Goal: Information Seeking & Learning: Learn about a topic

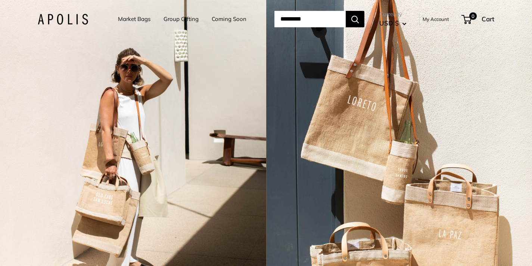
click at [136, 20] on link "Market Bags" at bounding box center [134, 19] width 33 height 10
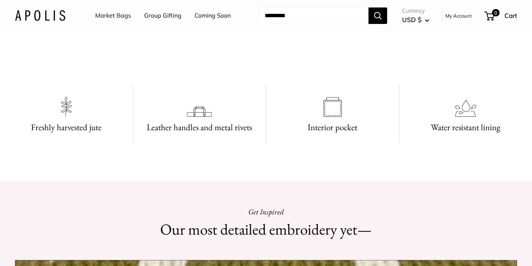
scroll to position [424, 0]
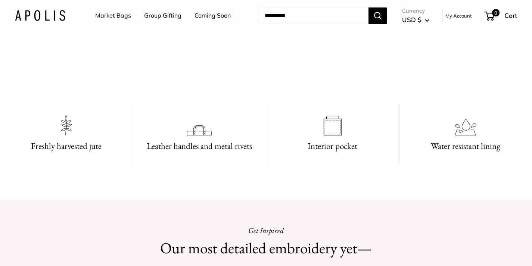
click at [155, 15] on link "Group Gifting" at bounding box center [162, 15] width 37 height 11
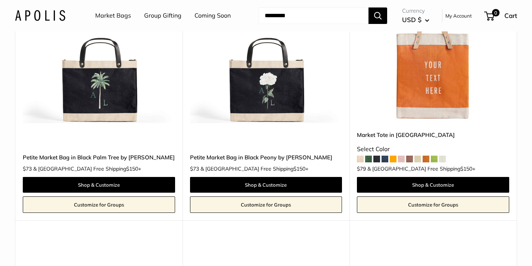
scroll to position [3863, 0]
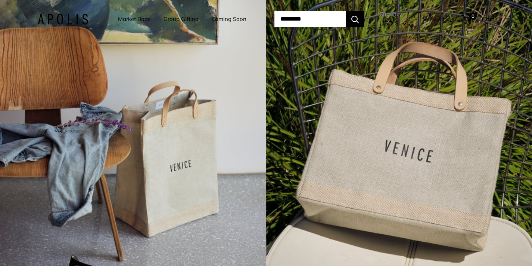
click at [133, 19] on link "Market Bags" at bounding box center [134, 19] width 33 height 10
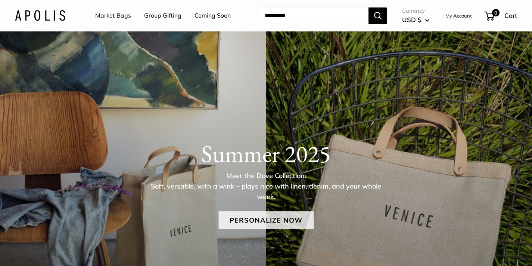
click at [282, 219] on link "Personalize Now" at bounding box center [266, 220] width 95 height 18
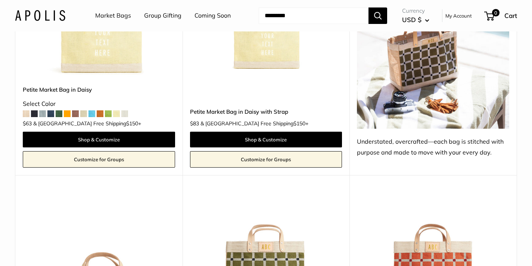
scroll to position [3526, 0]
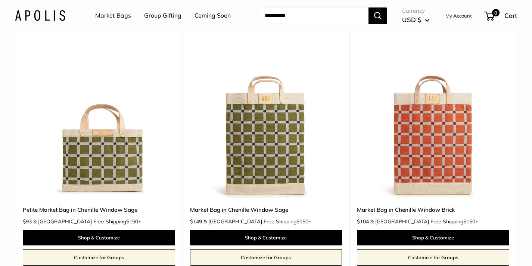
scroll to position [3672, 0]
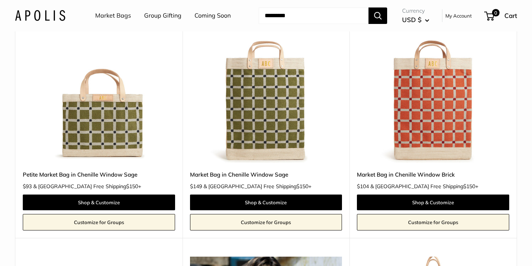
click at [0, 0] on img at bounding box center [0, 0] width 0 height 0
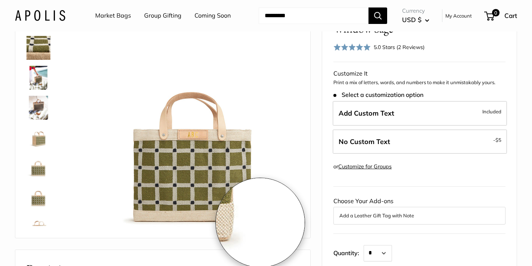
scroll to position [65, 0]
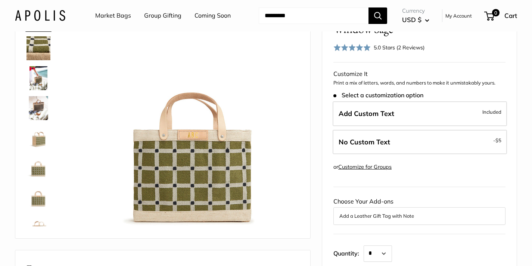
click at [39, 109] on img at bounding box center [39, 108] width 24 height 24
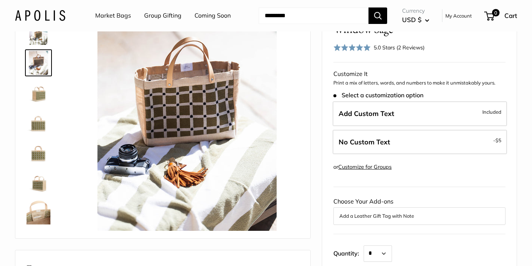
click at [39, 210] on img at bounding box center [39, 212] width 24 height 24
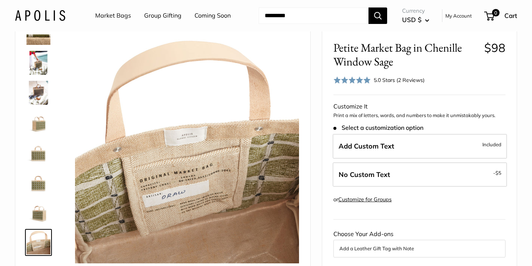
scroll to position [33, 0]
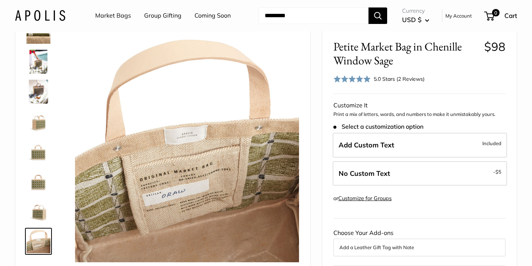
click at [34, 216] on img at bounding box center [39, 211] width 24 height 24
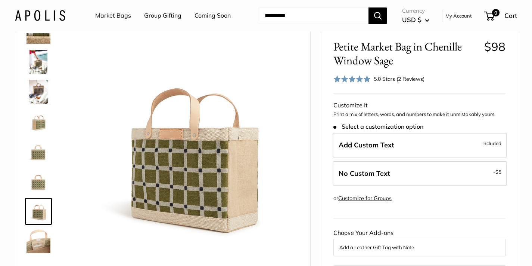
click at [38, 94] on img at bounding box center [39, 92] width 24 height 24
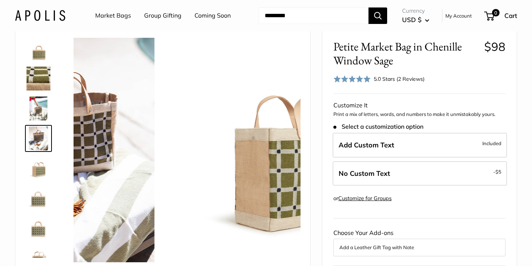
scroll to position [0, 0]
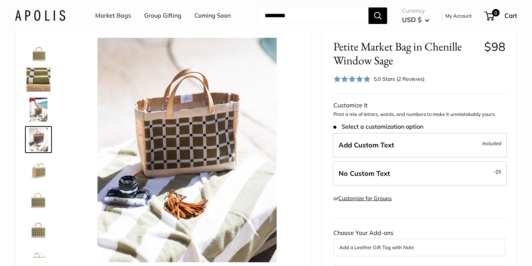
click at [43, 169] on img at bounding box center [39, 169] width 24 height 24
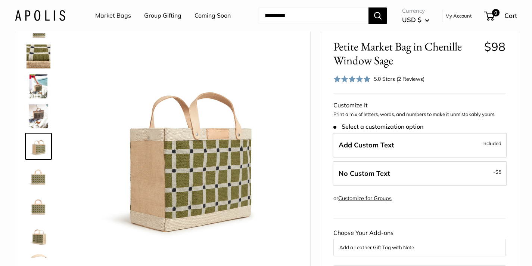
scroll to position [48, 0]
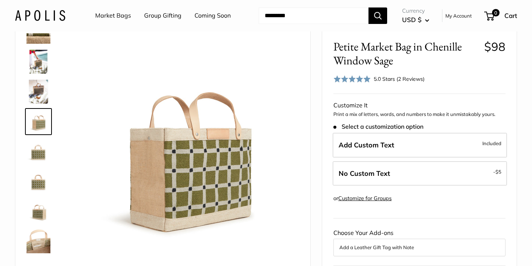
click at [37, 188] on img at bounding box center [39, 181] width 24 height 24
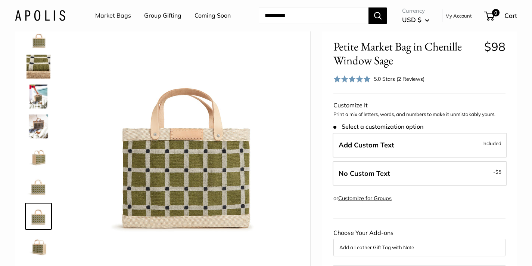
scroll to position [0, 0]
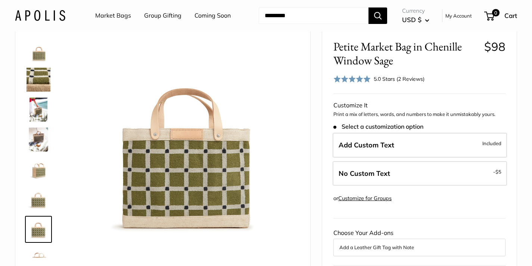
click at [37, 81] on img at bounding box center [39, 80] width 24 height 24
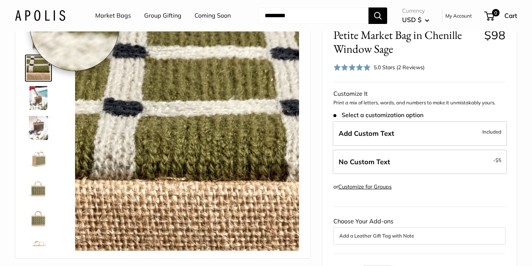
scroll to position [44, 0]
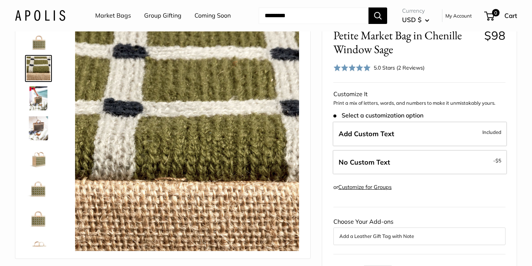
click at [40, 161] on img at bounding box center [39, 158] width 24 height 24
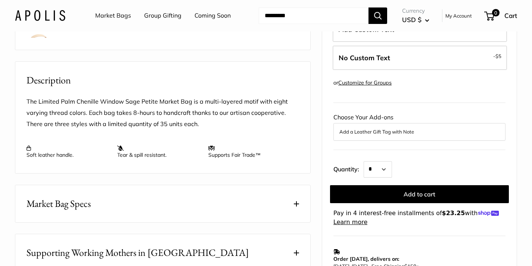
scroll to position [255, 0]
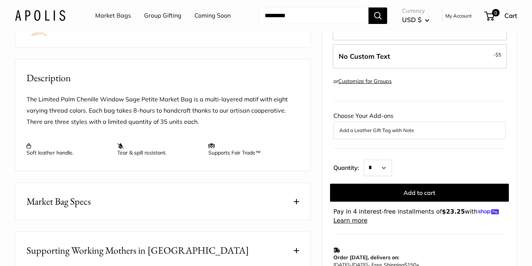
click at [196, 127] on p "The Limited Palm Chenille Window Sage Petite Market Bag is a multi-layered moti…" at bounding box center [163, 111] width 273 height 34
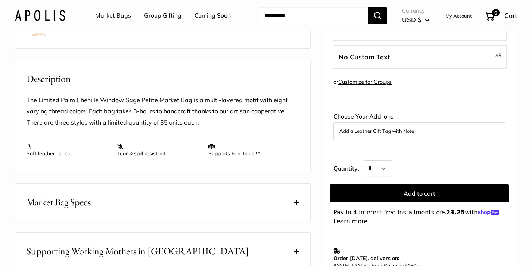
scroll to position [255, 0]
click at [140, 156] on p "Tear & spill resistant." at bounding box center [158, 149] width 83 height 13
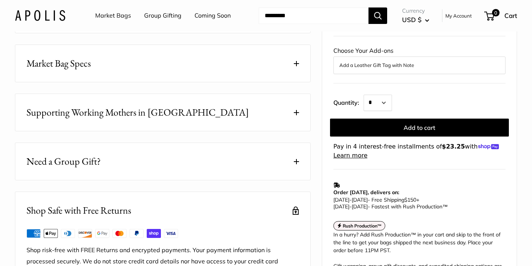
scroll to position [392, 0]
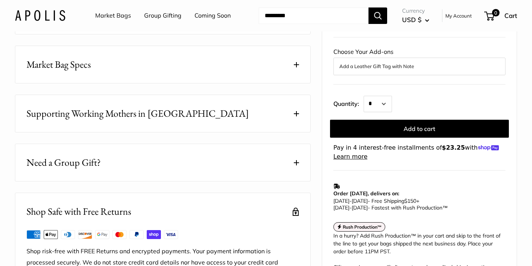
click at [248, 181] on button "Need a Group Gift?" at bounding box center [162, 162] width 295 height 37
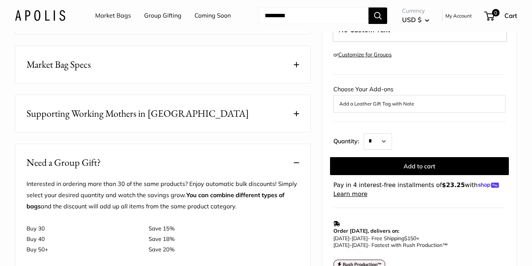
click at [263, 83] on button "Market Bag Specs" at bounding box center [162, 64] width 295 height 37
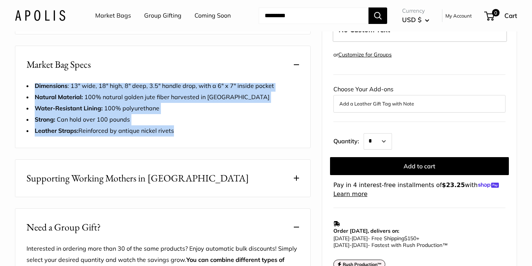
drag, startPoint x: 181, startPoint y: 154, endPoint x: 25, endPoint y: 107, distance: 162.7
click at [25, 107] on div "Dimensions : 13" wide, 18" high, 8" deep, 3.5" handle drop, with a 6" x 7" insi…" at bounding box center [162, 113] width 295 height 67
copy div "Dimensions : 13" wide, 18" high, 8" deep, 3.5" handle drop, with a 6" x 7" insi…"
